Goal: Information Seeking & Learning: Learn about a topic

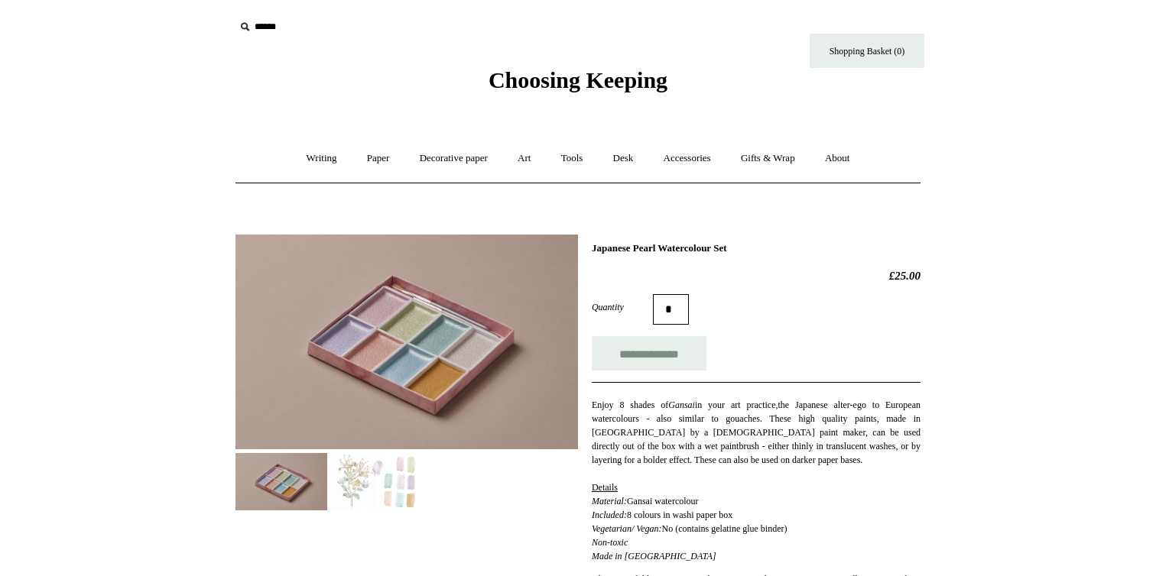
click at [506, 84] on span "Choosing Keeping" at bounding box center [577, 79] width 179 height 25
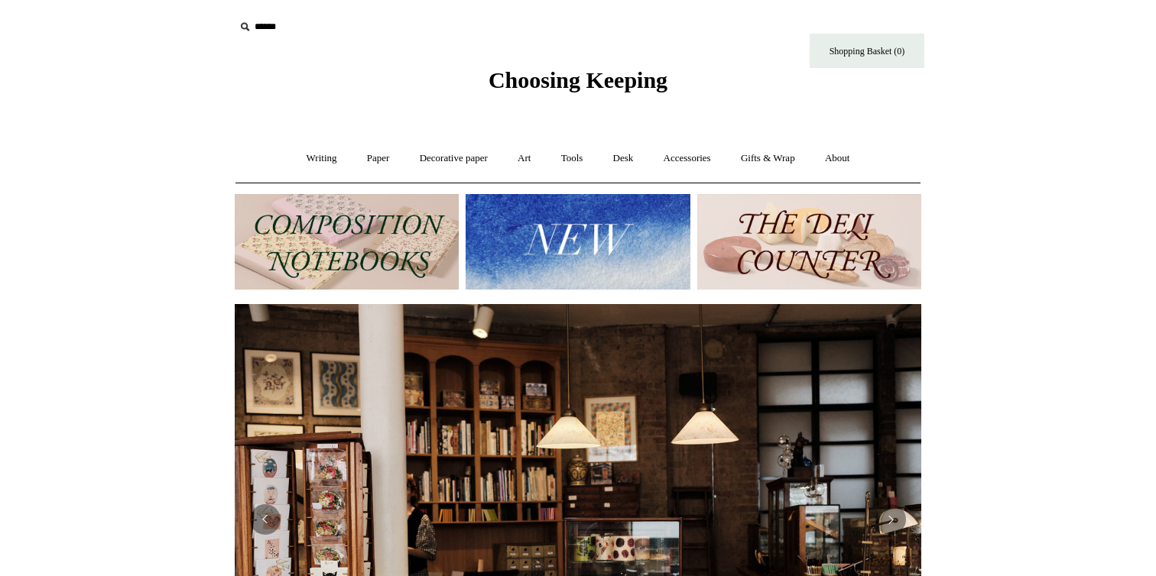
click at [565, 236] on img at bounding box center [577, 242] width 224 height 96
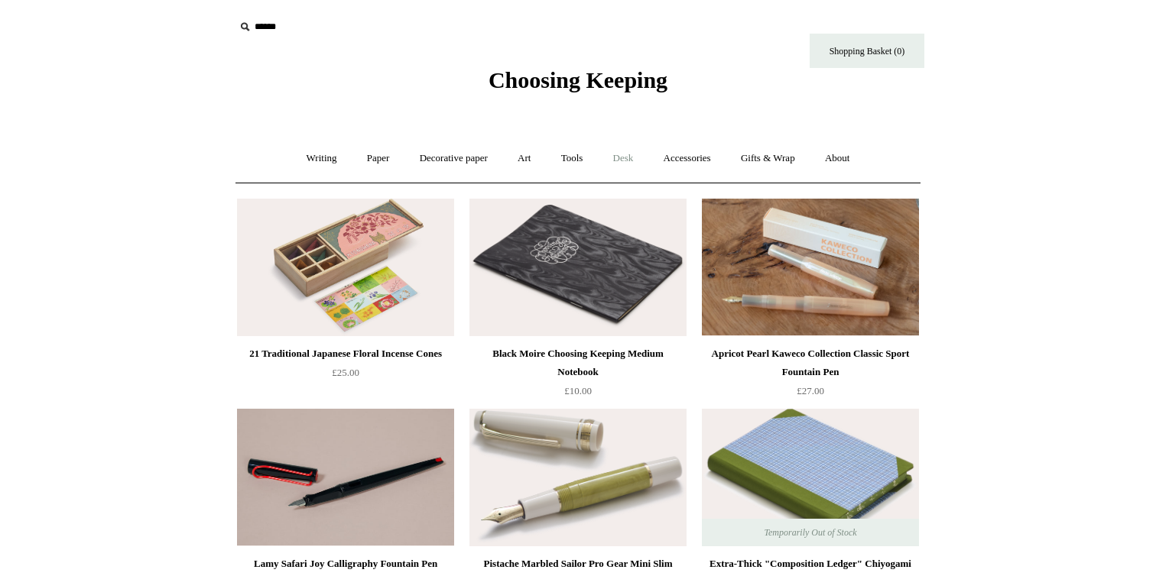
click at [636, 158] on link "Desk +" at bounding box center [623, 158] width 48 height 41
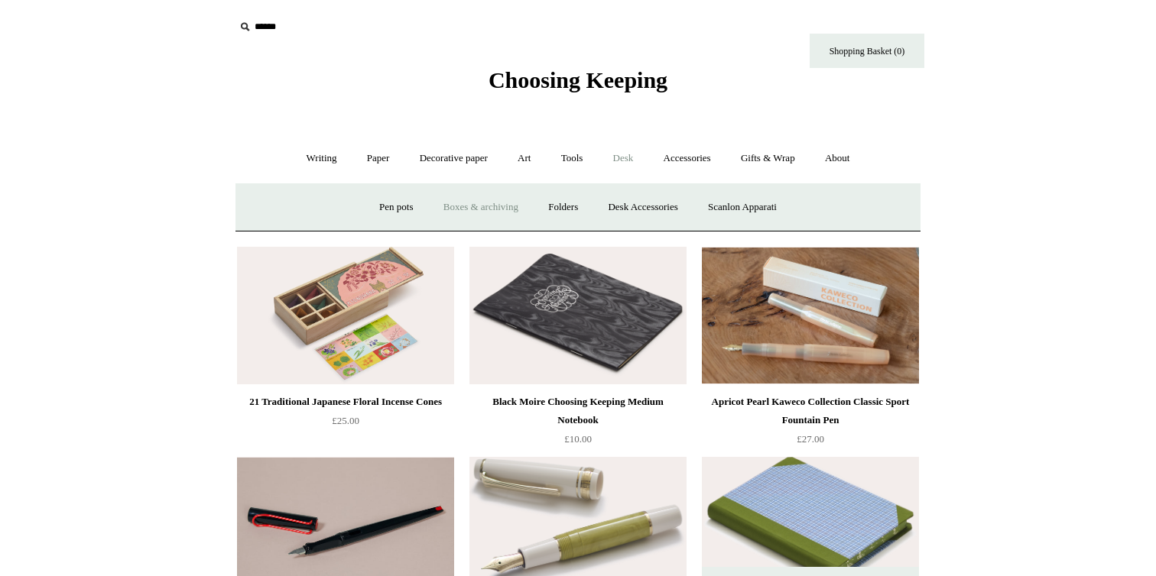
click at [498, 206] on link "Boxes & archiving" at bounding box center [481, 207] width 102 height 41
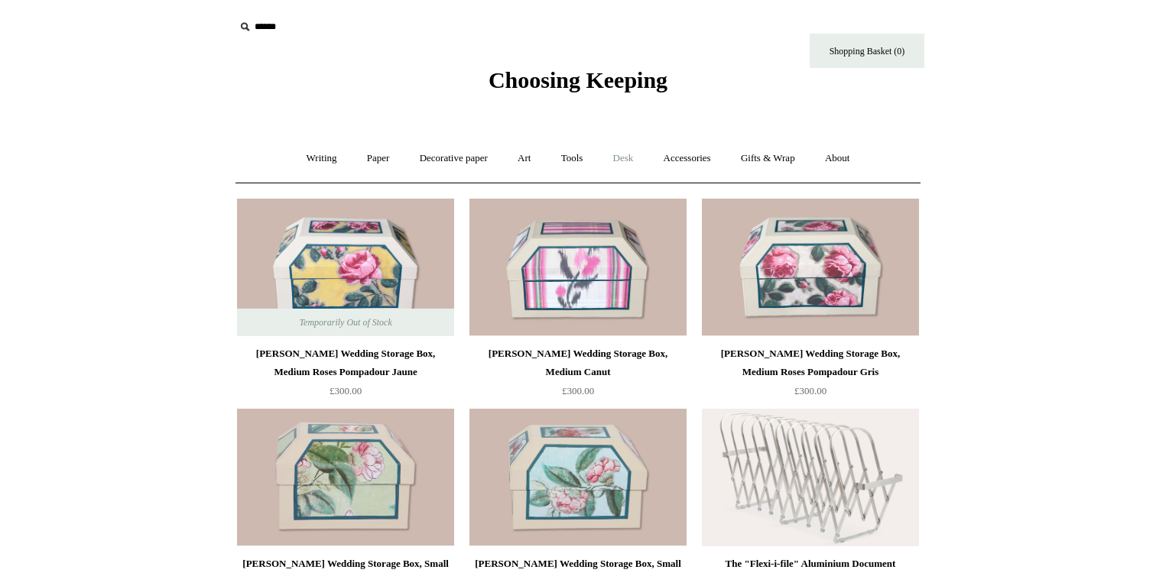
click at [621, 153] on link "Desk +" at bounding box center [623, 158] width 48 height 41
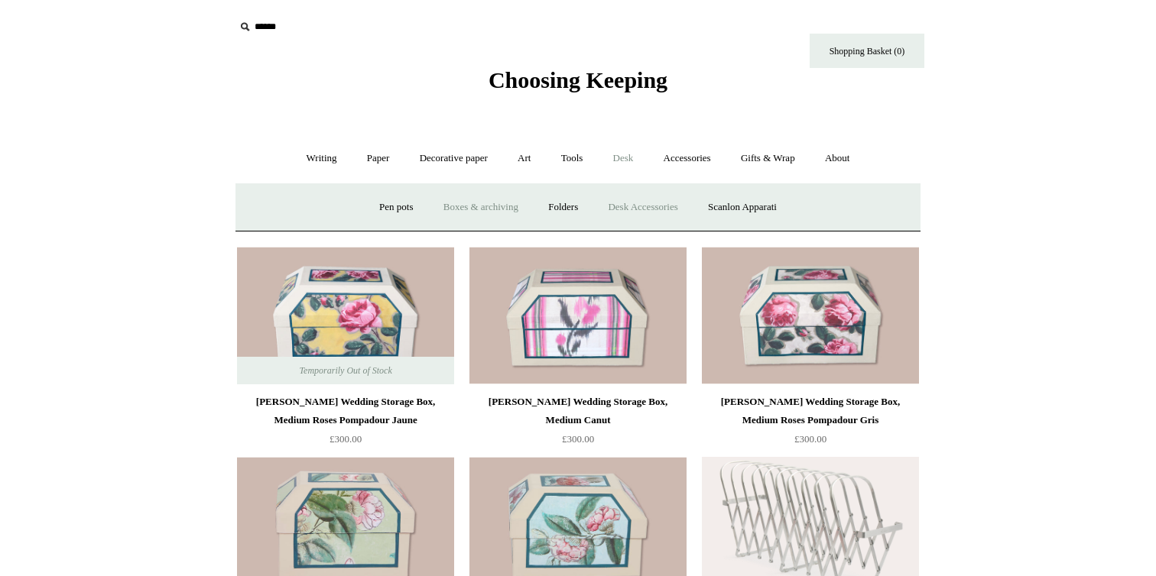
click at [613, 218] on link "Desk Accessories" at bounding box center [642, 207] width 97 height 41
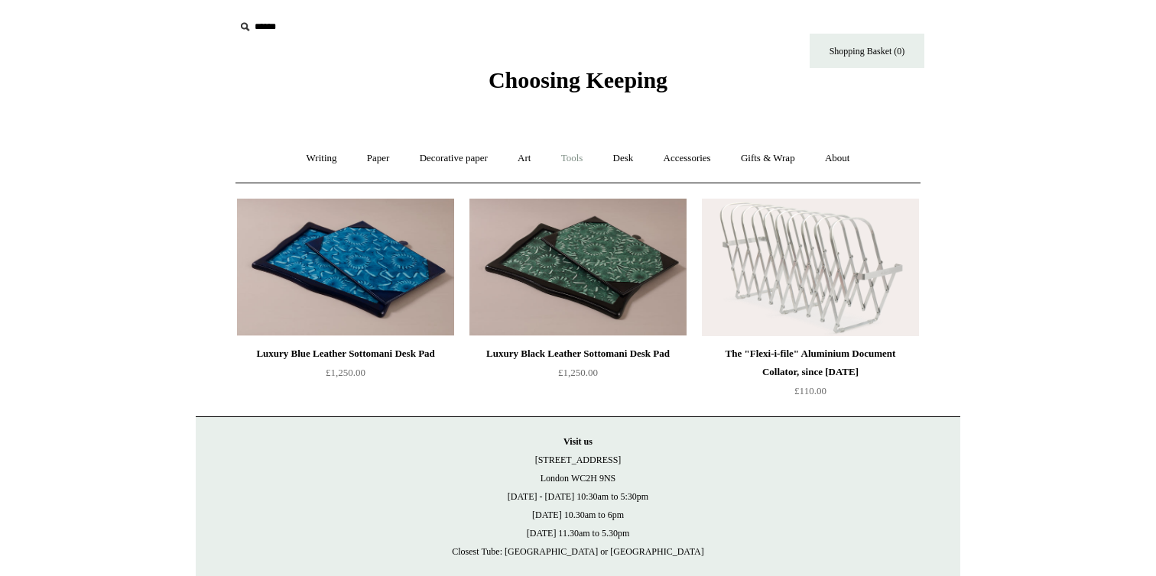
click at [581, 150] on link "Tools +" at bounding box center [572, 158] width 50 height 41
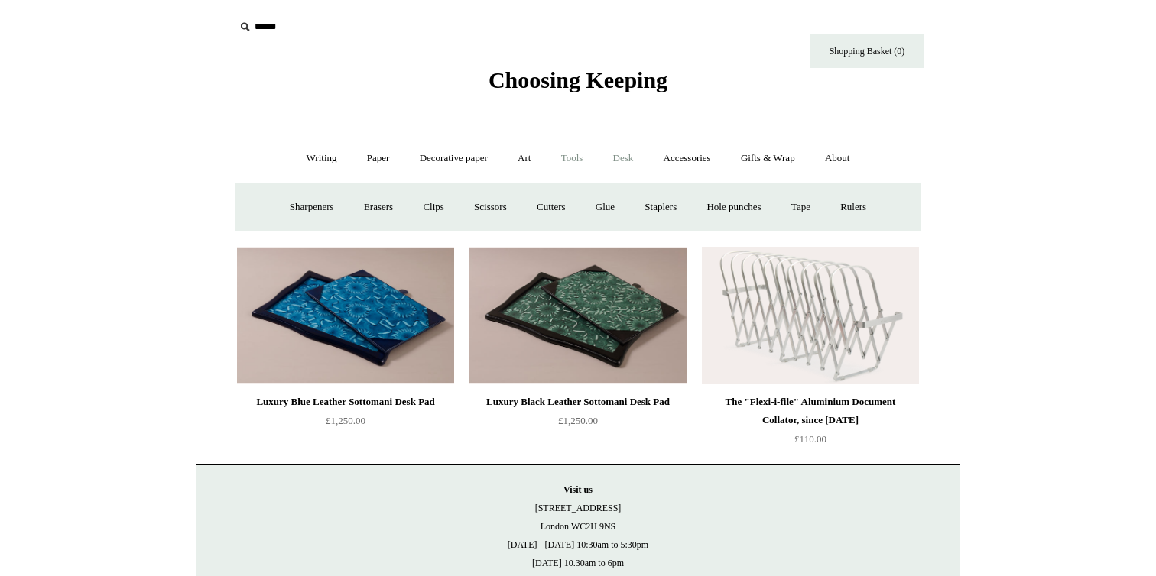
click at [617, 161] on link "Desk +" at bounding box center [623, 158] width 48 height 41
click at [475, 195] on link "Boxes & archiving" at bounding box center [481, 207] width 102 height 41
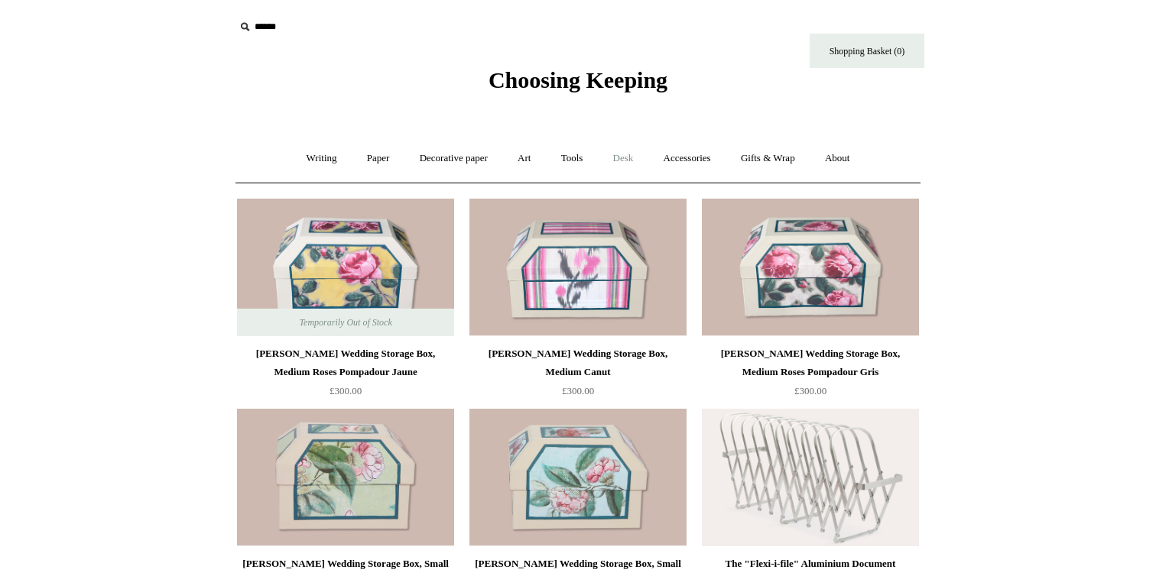
click at [620, 159] on link "Desk +" at bounding box center [623, 158] width 48 height 41
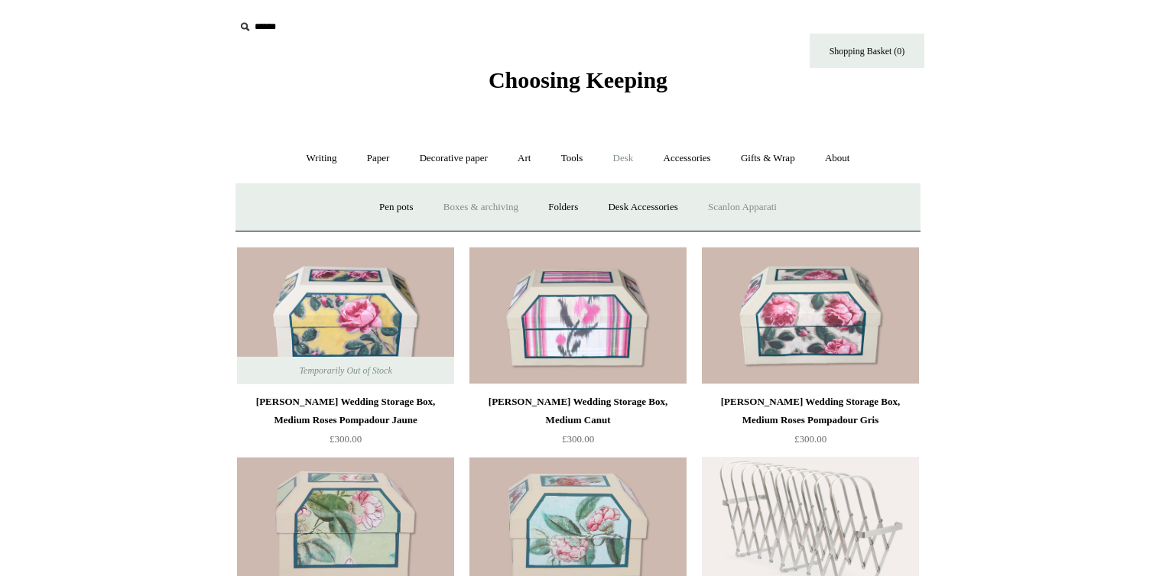
click at [710, 194] on link "Scanlon Apparati" at bounding box center [742, 207] width 96 height 41
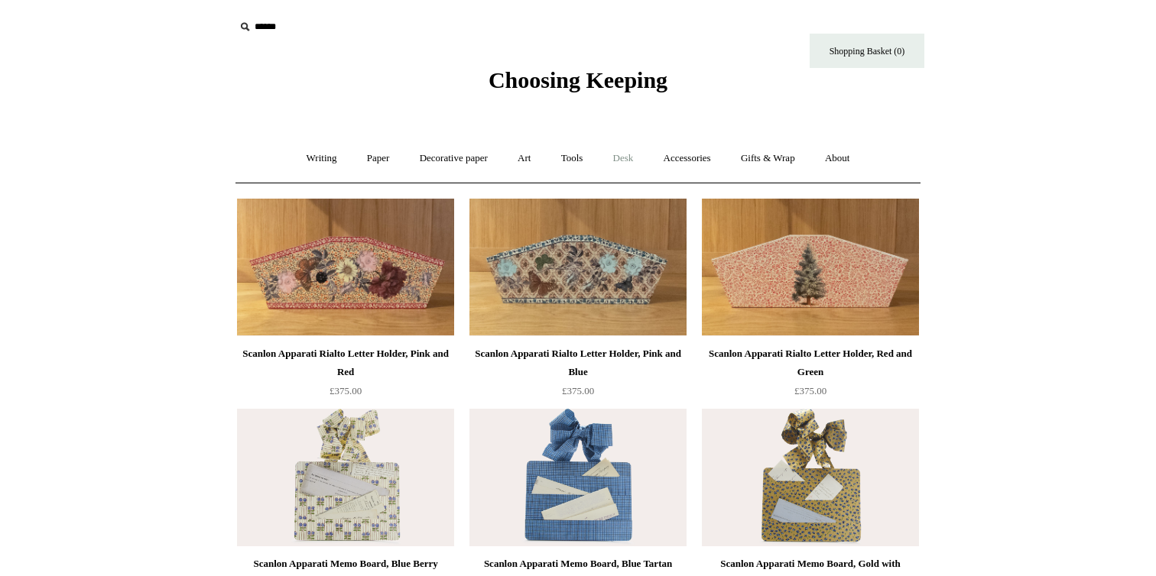
click at [641, 166] on link "Desk +" at bounding box center [623, 158] width 48 height 41
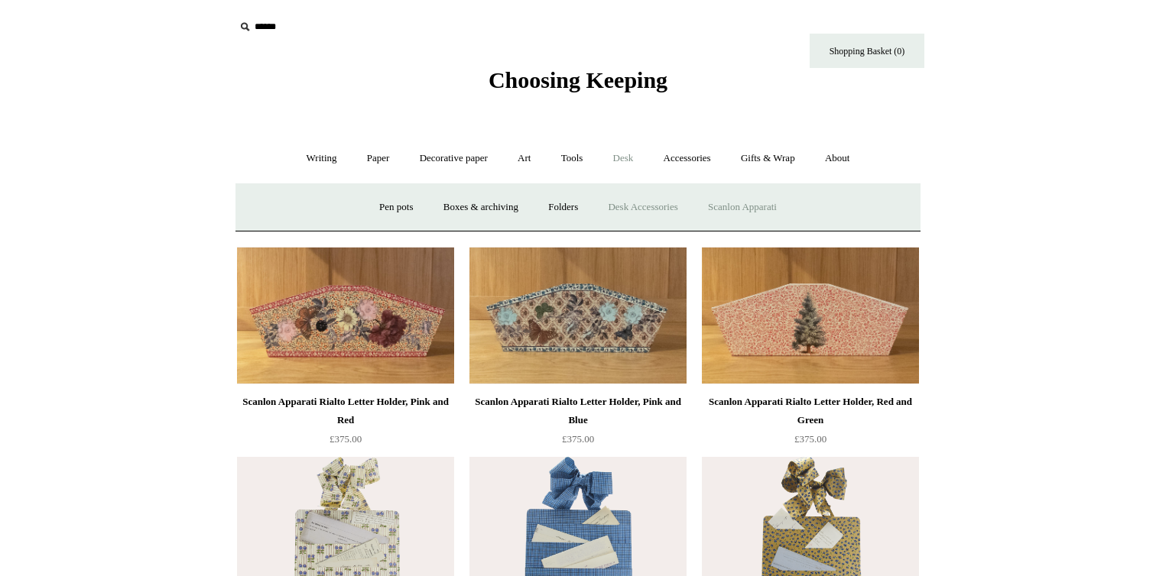
click at [615, 200] on link "Desk Accessories" at bounding box center [642, 207] width 97 height 41
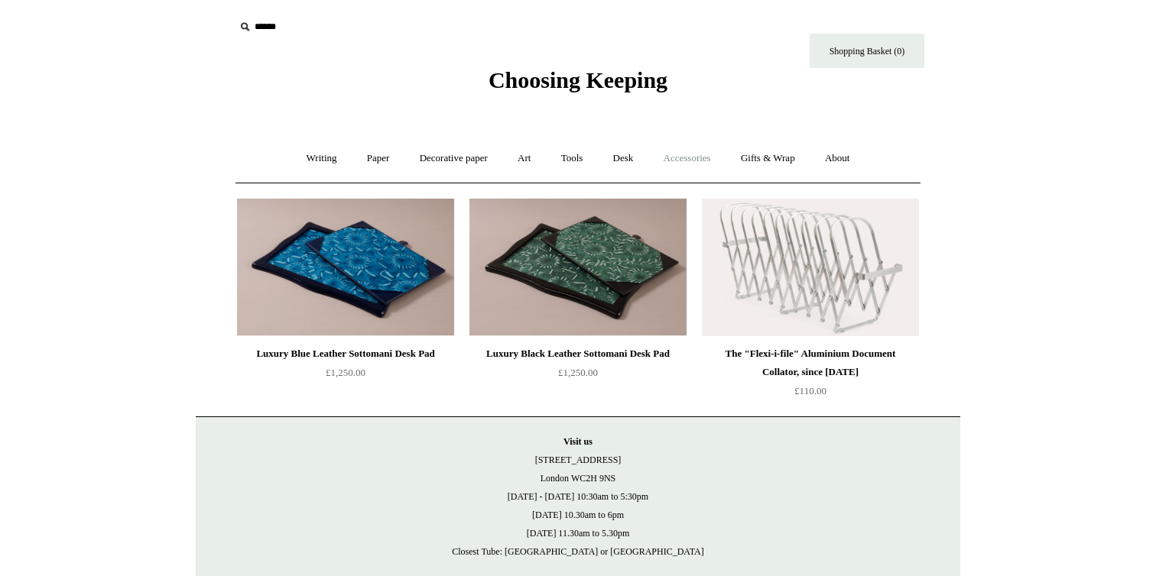
click at [720, 160] on link "Accessories +" at bounding box center [687, 158] width 75 height 41
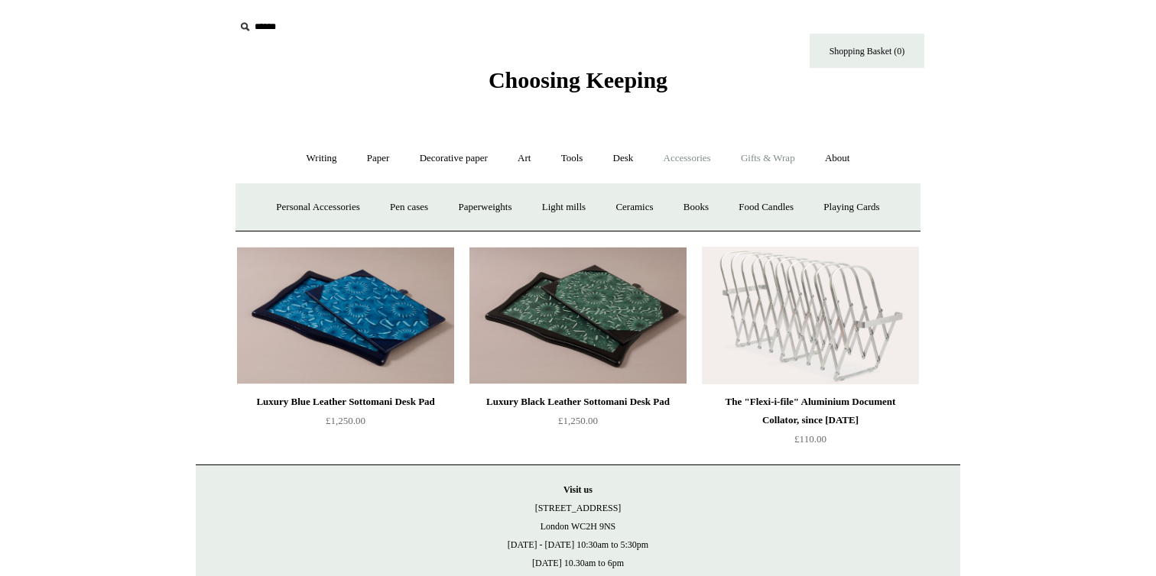
click at [788, 164] on link "Gifts & Wrap +" at bounding box center [768, 158] width 82 height 41
click at [303, 197] on link "Greeting cards +" at bounding box center [310, 207] width 86 height 41
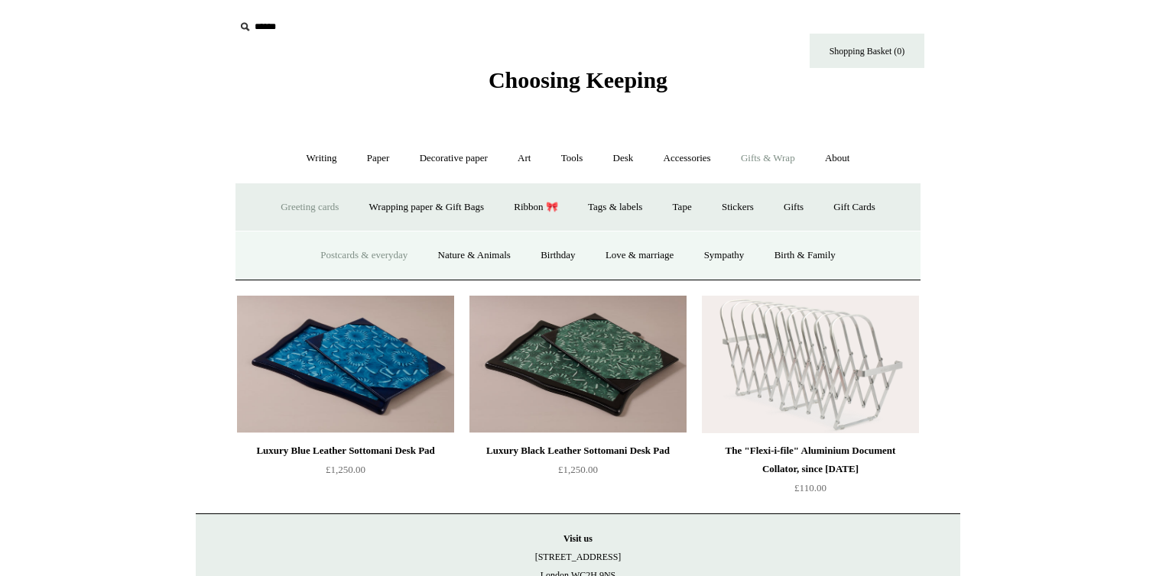
click at [361, 269] on link "Postcards & everyday" at bounding box center [363, 255] width 115 height 41
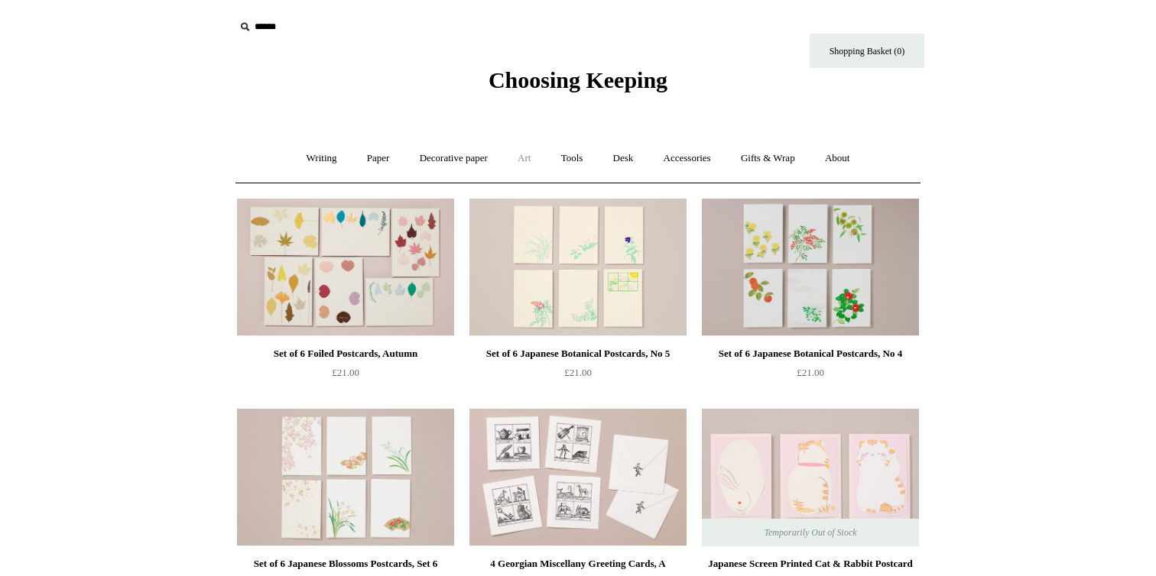
click at [524, 165] on link "Art +" at bounding box center [524, 158] width 41 height 41
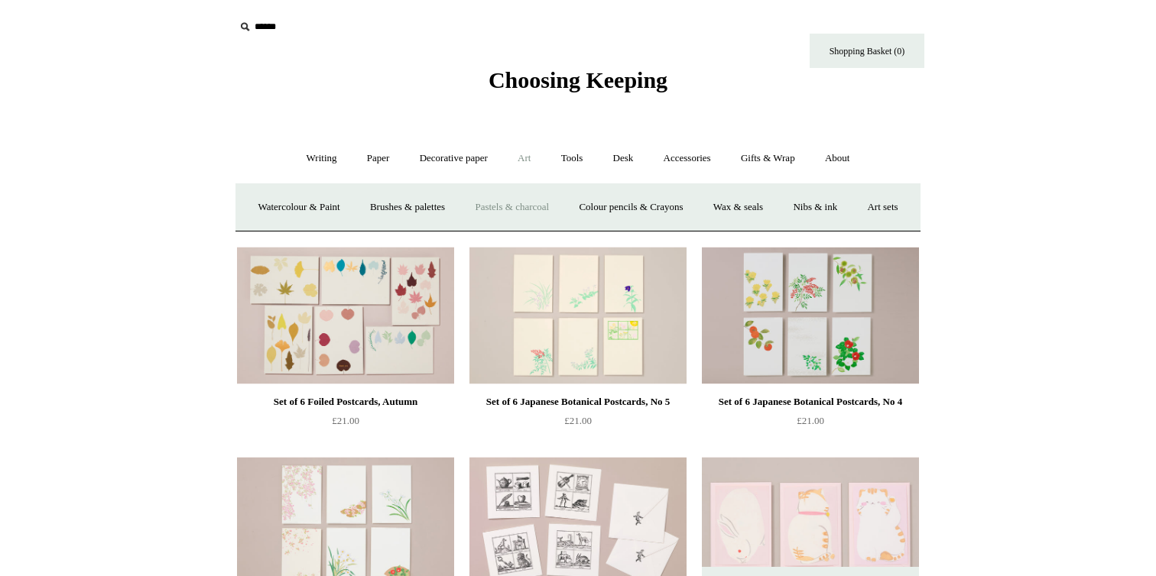
click at [562, 199] on link "Pastels & charcoal" at bounding box center [512, 207] width 102 height 41
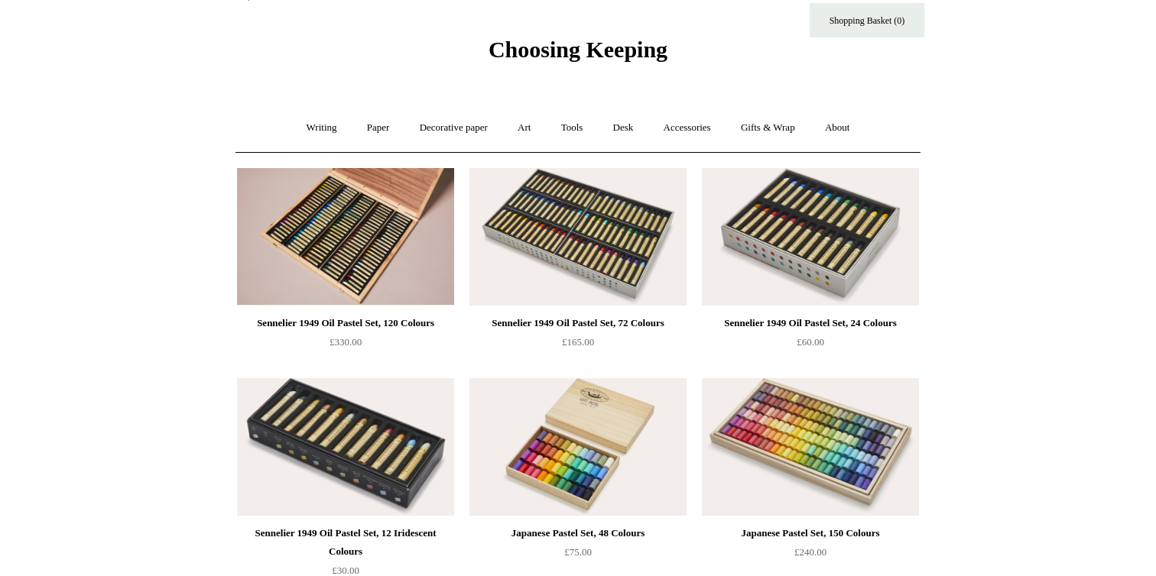
scroll to position [17, 0]
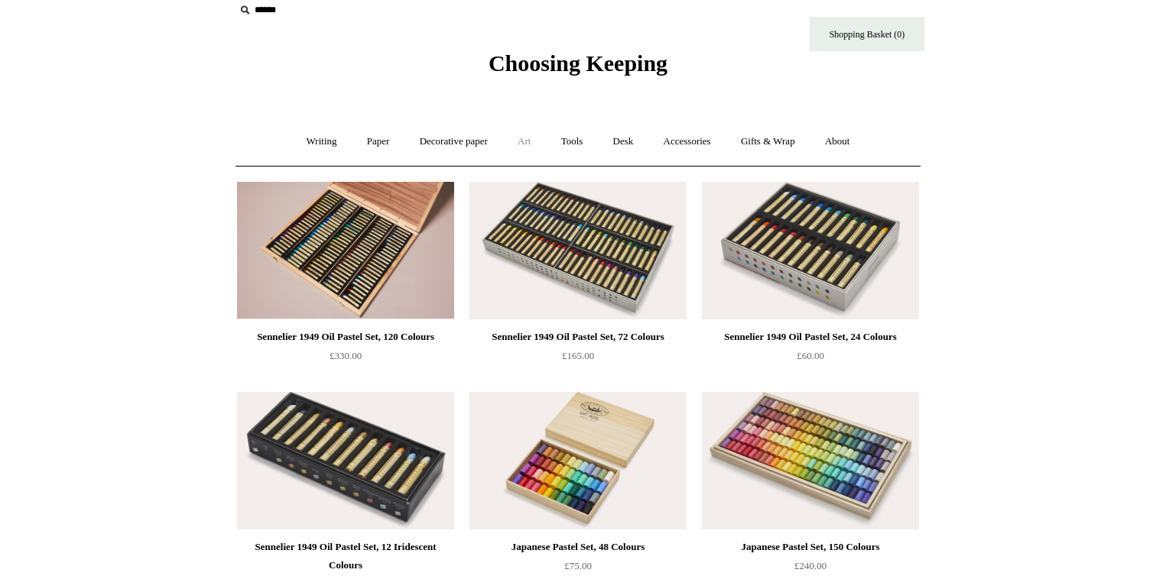
click at [516, 135] on link "Art +" at bounding box center [524, 142] width 41 height 41
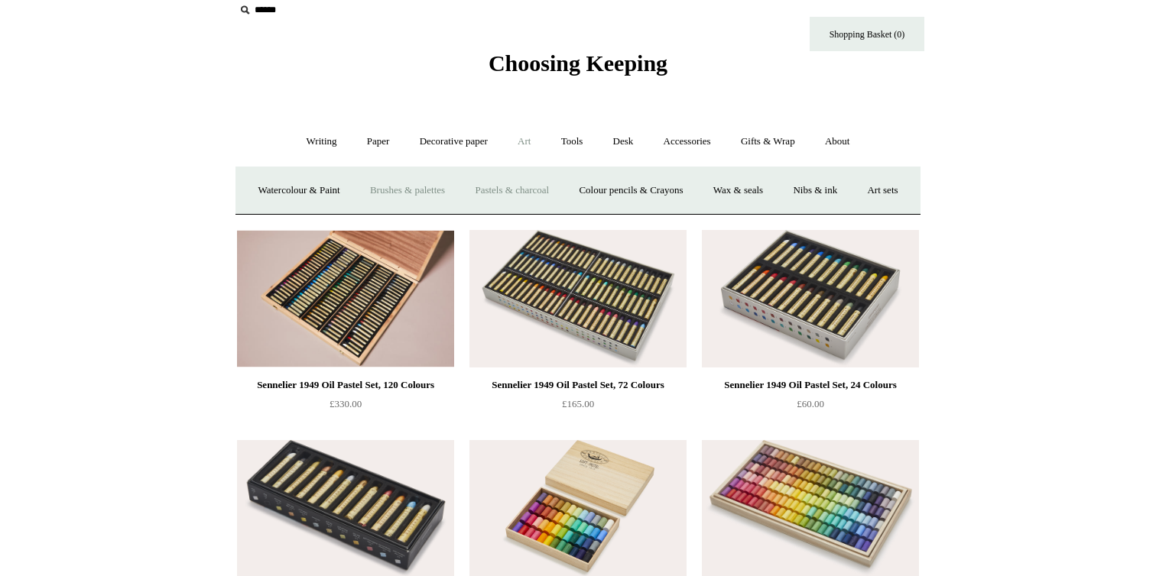
click at [417, 194] on link "Brushes & palettes" at bounding box center [407, 190] width 102 height 41
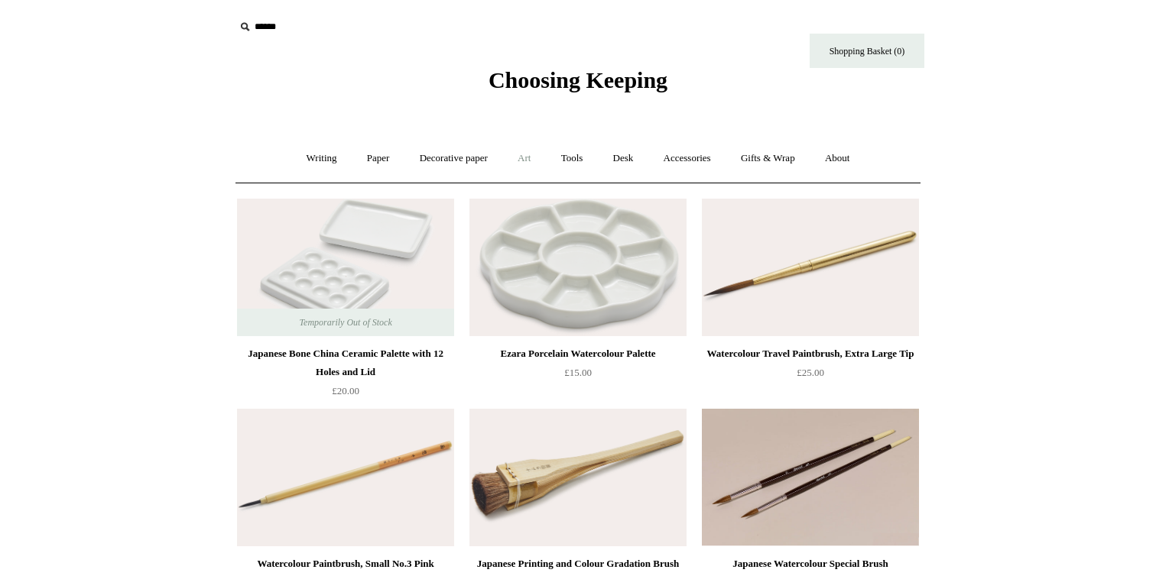
click at [515, 163] on link "Art +" at bounding box center [524, 158] width 41 height 41
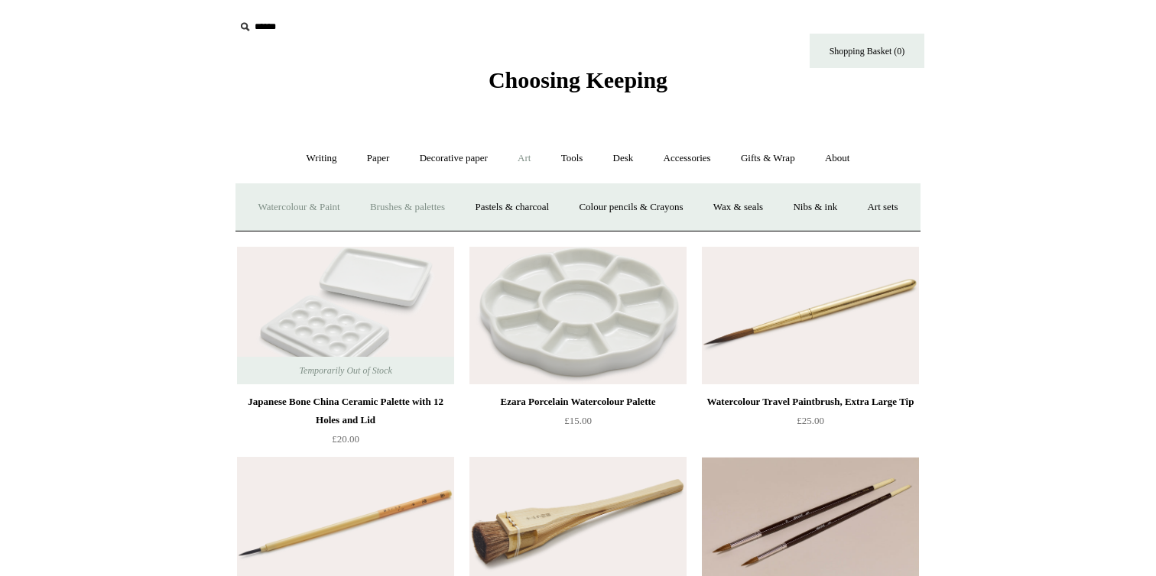
click at [338, 209] on link "Watercolour & Paint" at bounding box center [298, 207] width 109 height 41
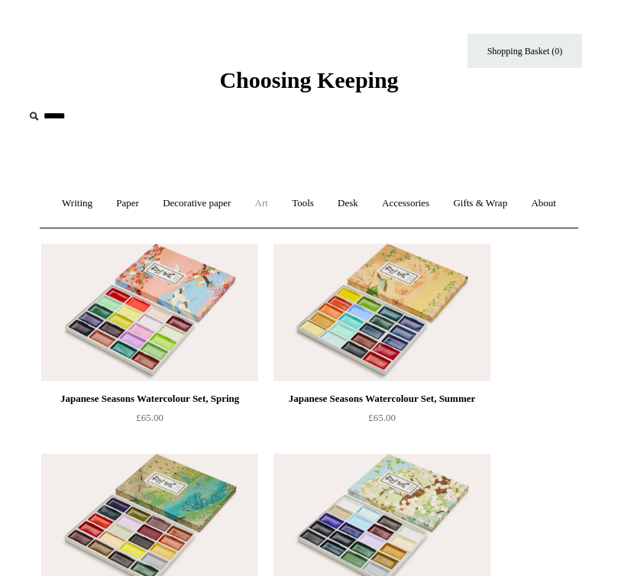
click at [279, 203] on link "Art +" at bounding box center [262, 203] width 34 height 41
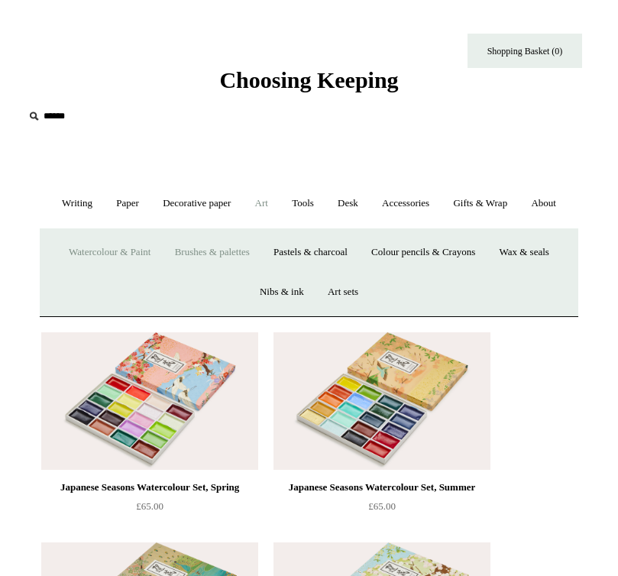
click at [232, 273] on link "Brushes & palettes" at bounding box center [212, 252] width 96 height 41
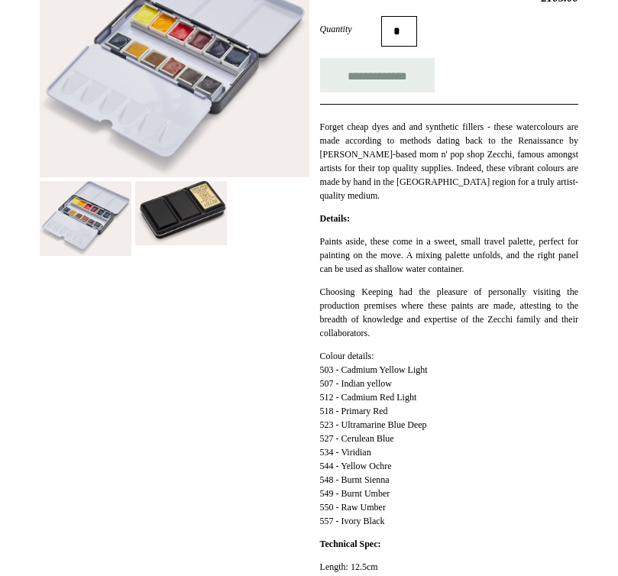
scroll to position [311, 0]
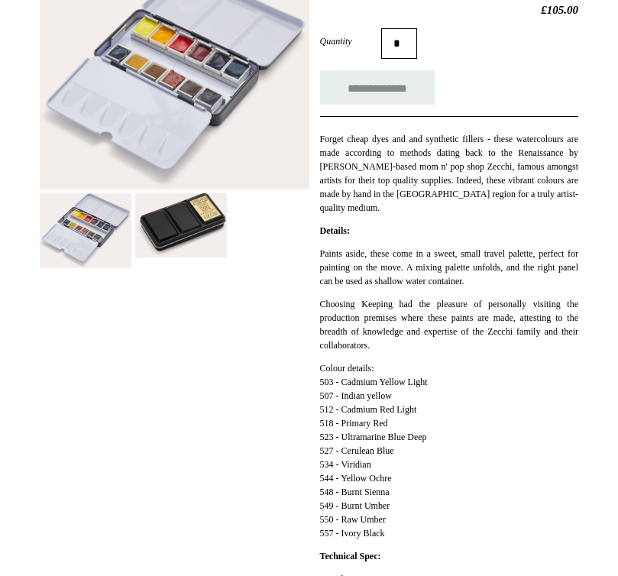
drag, startPoint x: 370, startPoint y: 24, endPoint x: 324, endPoint y: 19, distance: 46.2
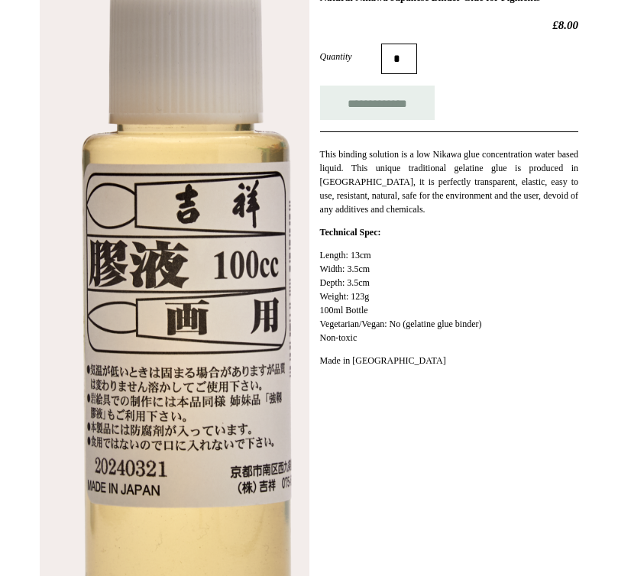
scroll to position [310, 0]
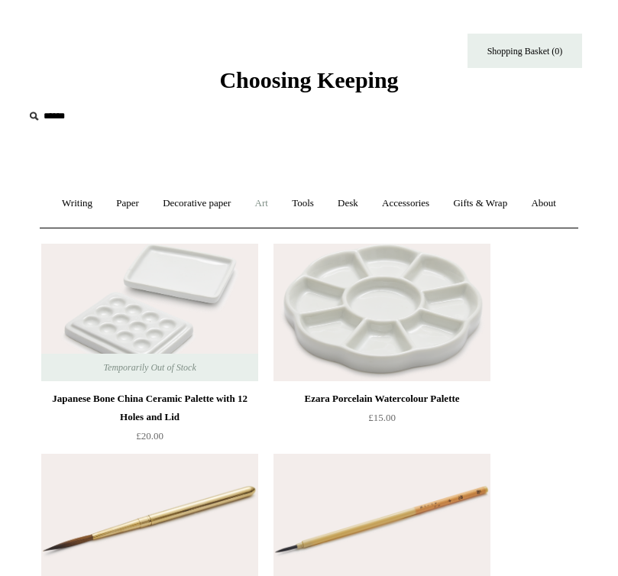
click at [279, 203] on link "Art +" at bounding box center [262, 203] width 34 height 41
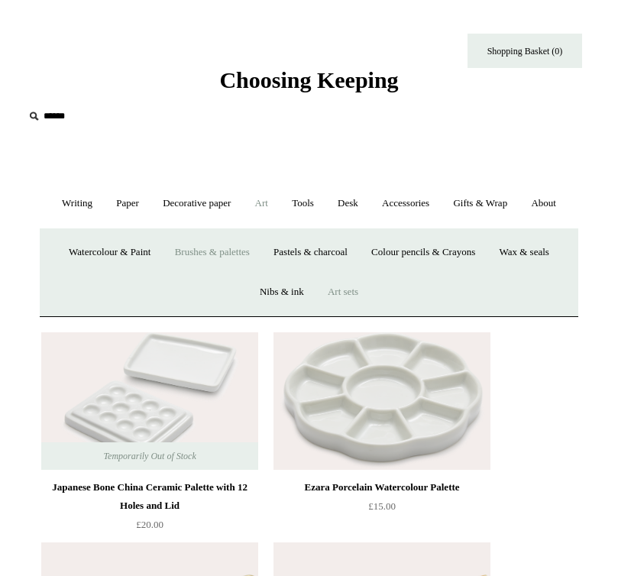
click at [336, 313] on link "Art sets" at bounding box center [343, 292] width 52 height 41
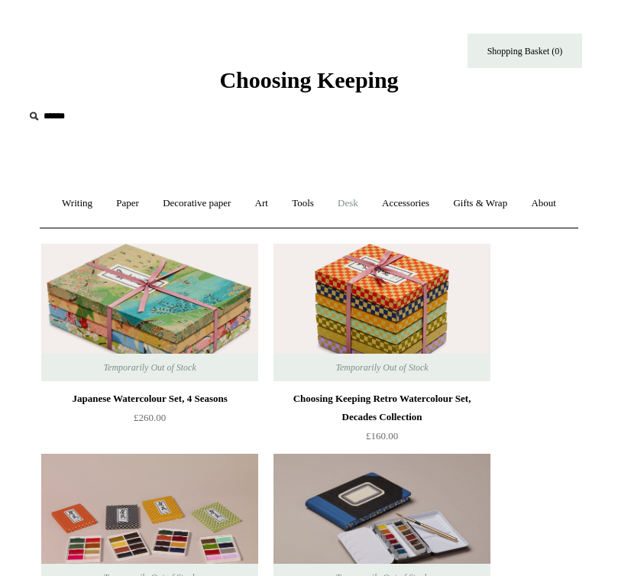
click at [369, 196] on link "Desk +" at bounding box center [348, 203] width 42 height 41
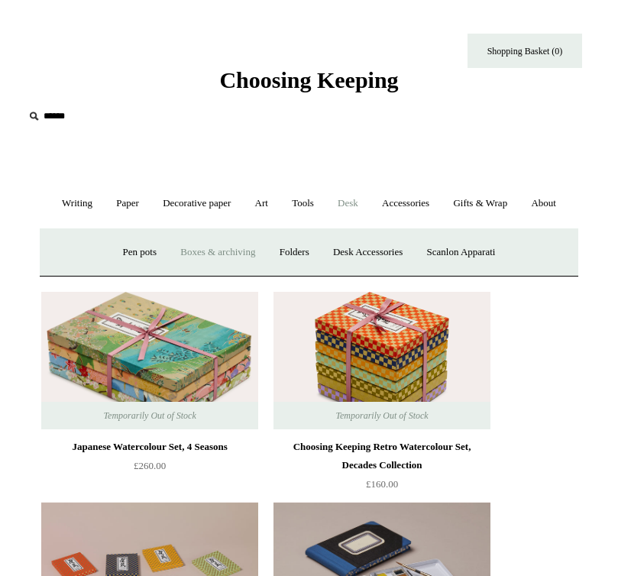
click at [229, 273] on link "Boxes & archiving" at bounding box center [218, 252] width 96 height 41
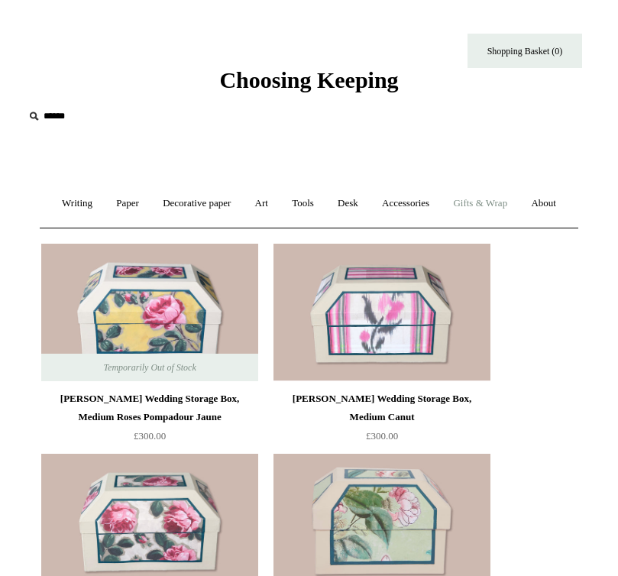
click at [518, 206] on link "Gifts & Wrap +" at bounding box center [481, 203] width 76 height 41
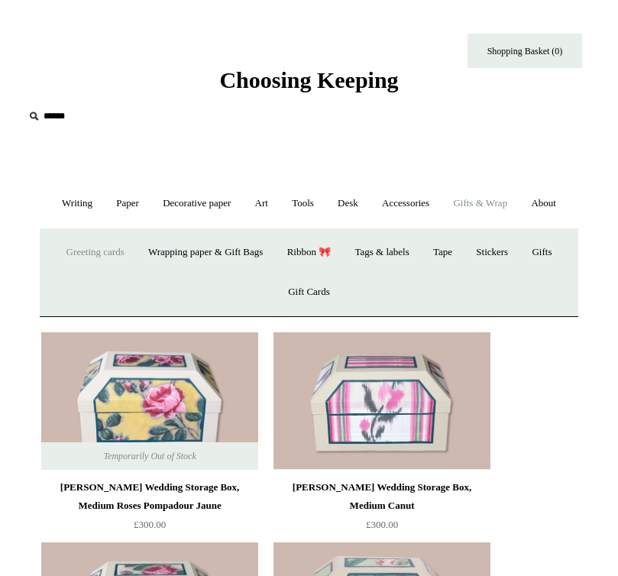
click at [102, 273] on link "Greeting cards +" at bounding box center [95, 252] width 79 height 41
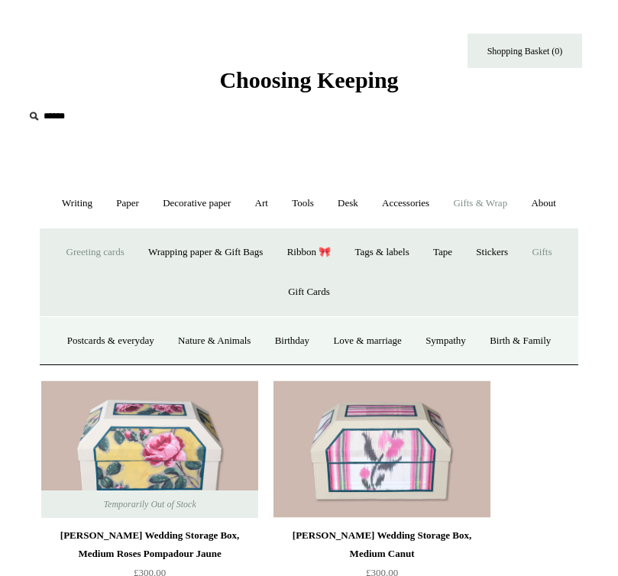
click at [562, 273] on link "Gifts +" at bounding box center [541, 252] width 41 height 41
click at [553, 273] on link "Gifts -" at bounding box center [541, 252] width 41 height 41
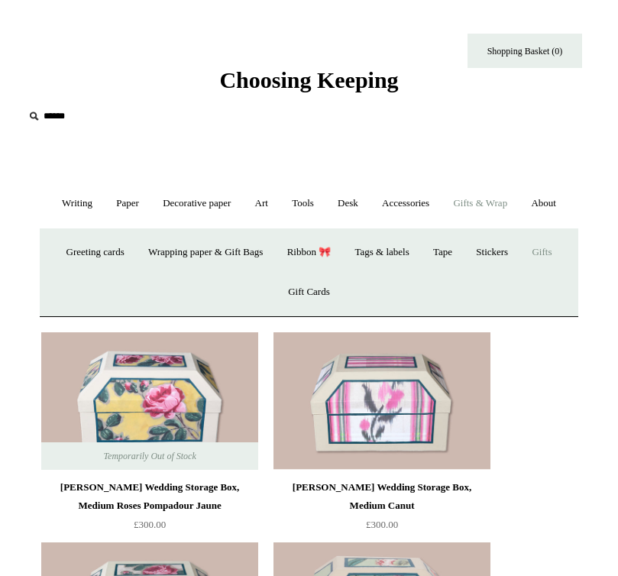
click at [553, 273] on link "Gifts +" at bounding box center [541, 252] width 41 height 41
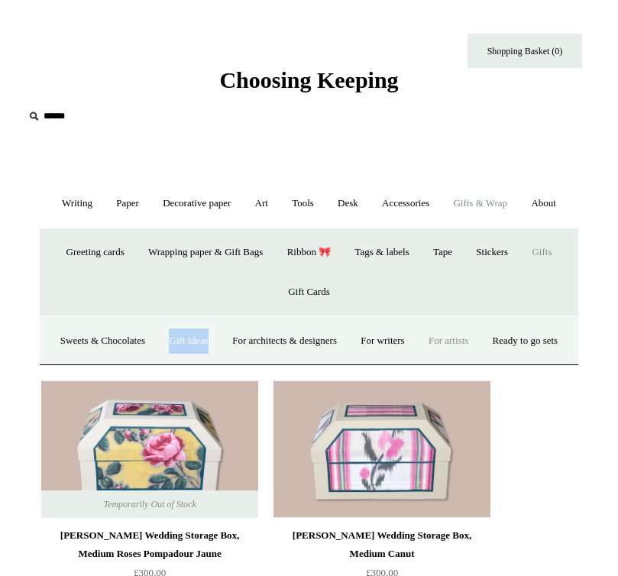
click at [479, 361] on link "For artists" at bounding box center [448, 341] width 61 height 41
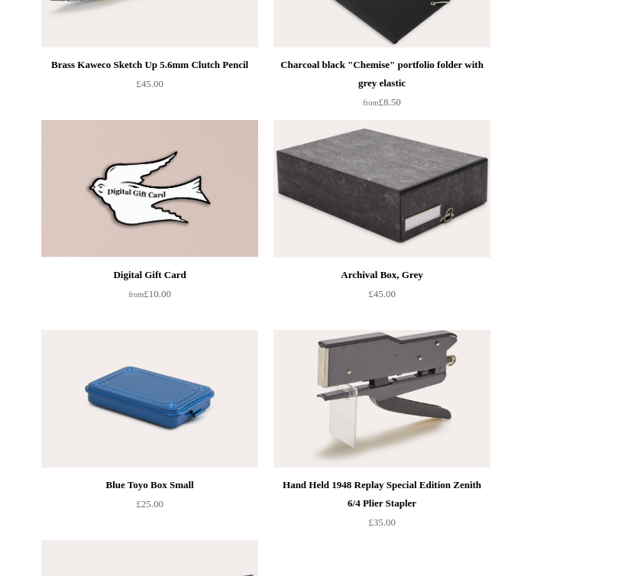
scroll to position [2576, 0]
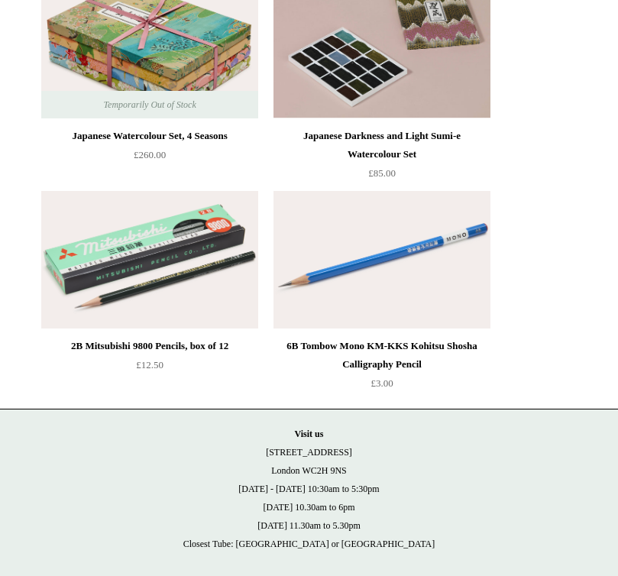
scroll to position [3947, 0]
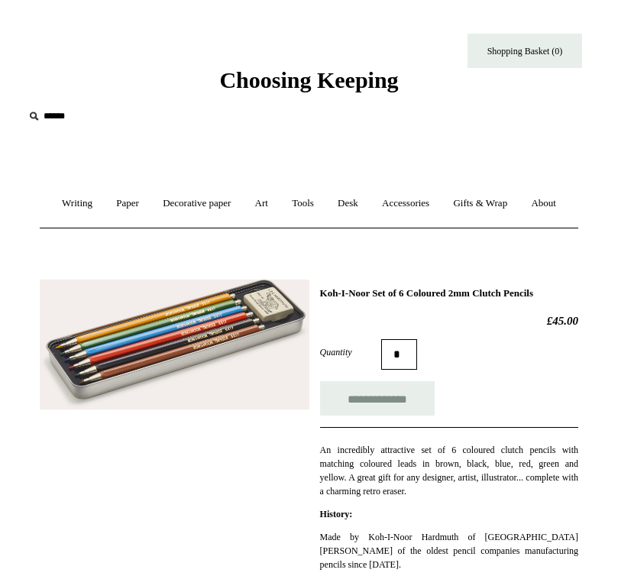
click at [362, 300] on h1 "Koh-I-Noor Set of 6 Coloured 2mm Clutch Pencils" at bounding box center [449, 293] width 258 height 12
copy div "Koh-I-Noor Set of 6 Coloured 2mm Clutch Pencils"
